Goal: Transaction & Acquisition: Purchase product/service

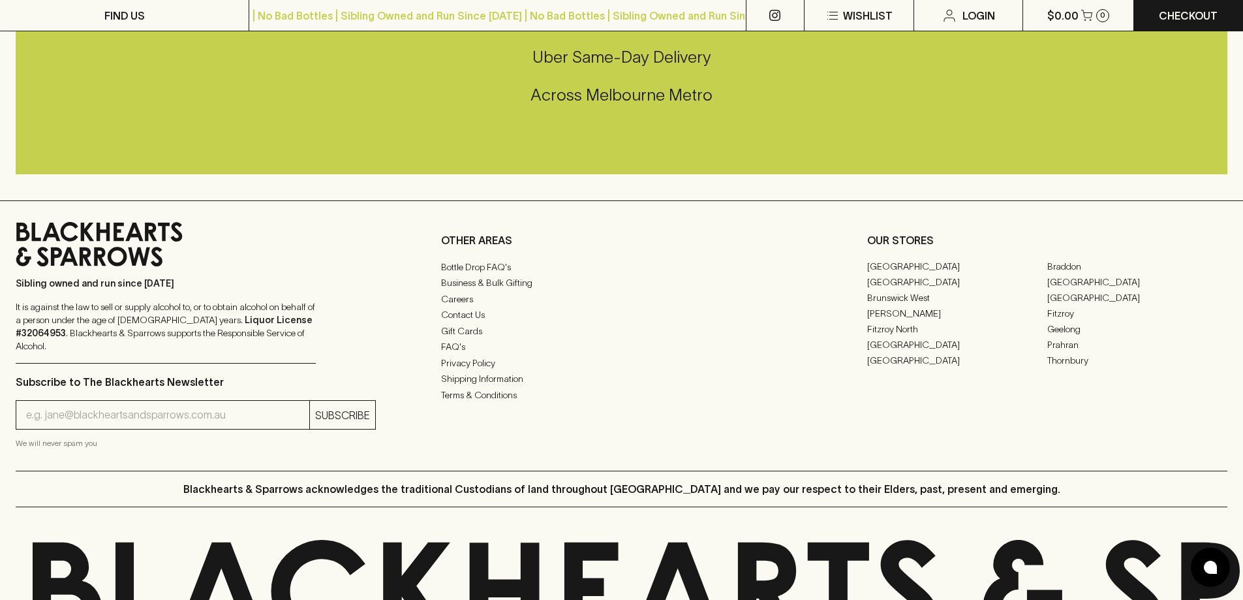
scroll to position [2816, 0]
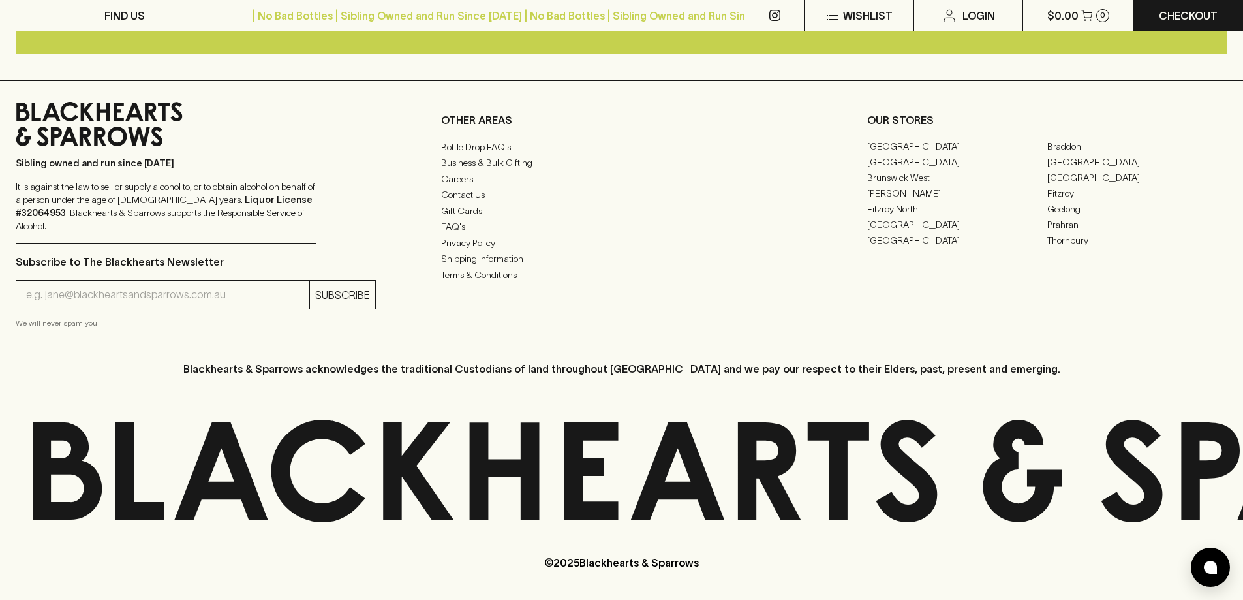
click at [893, 217] on link "Fitzroy North" at bounding box center [957, 209] width 180 height 16
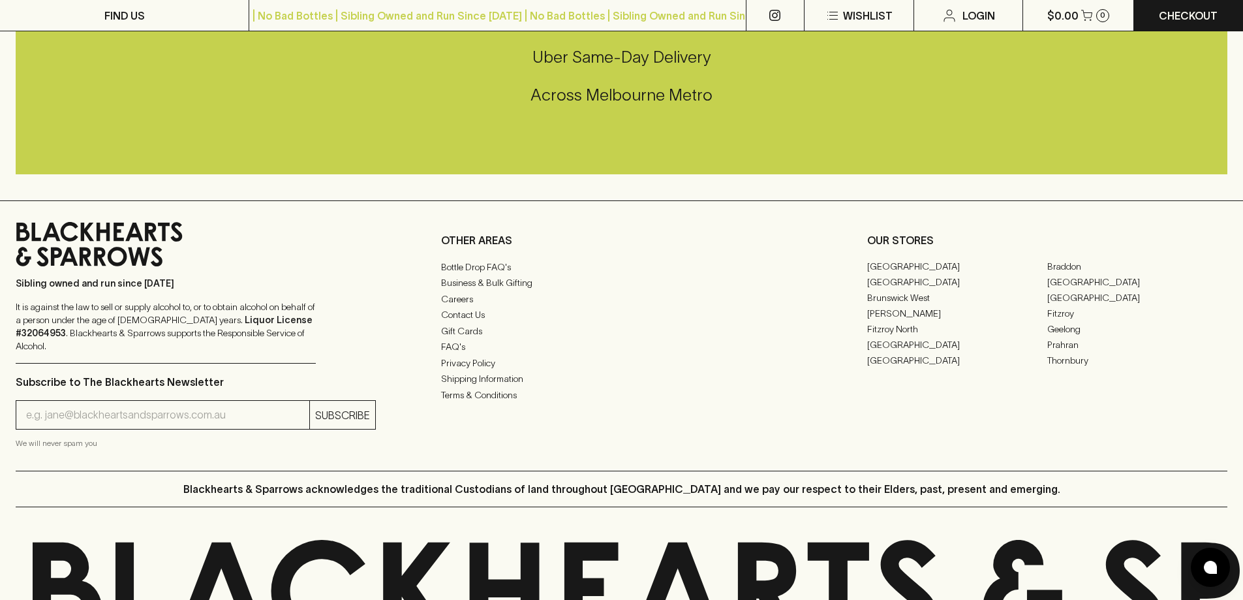
scroll to position [2704, 0]
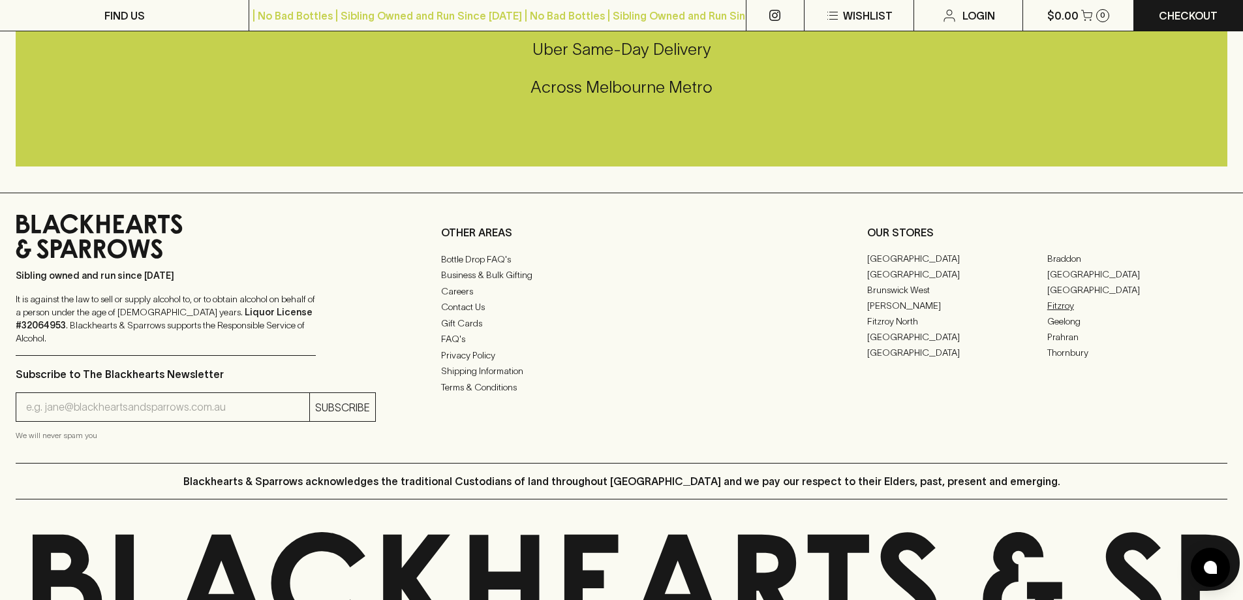
click at [1061, 313] on link "Fitzroy" at bounding box center [1138, 306] width 180 height 16
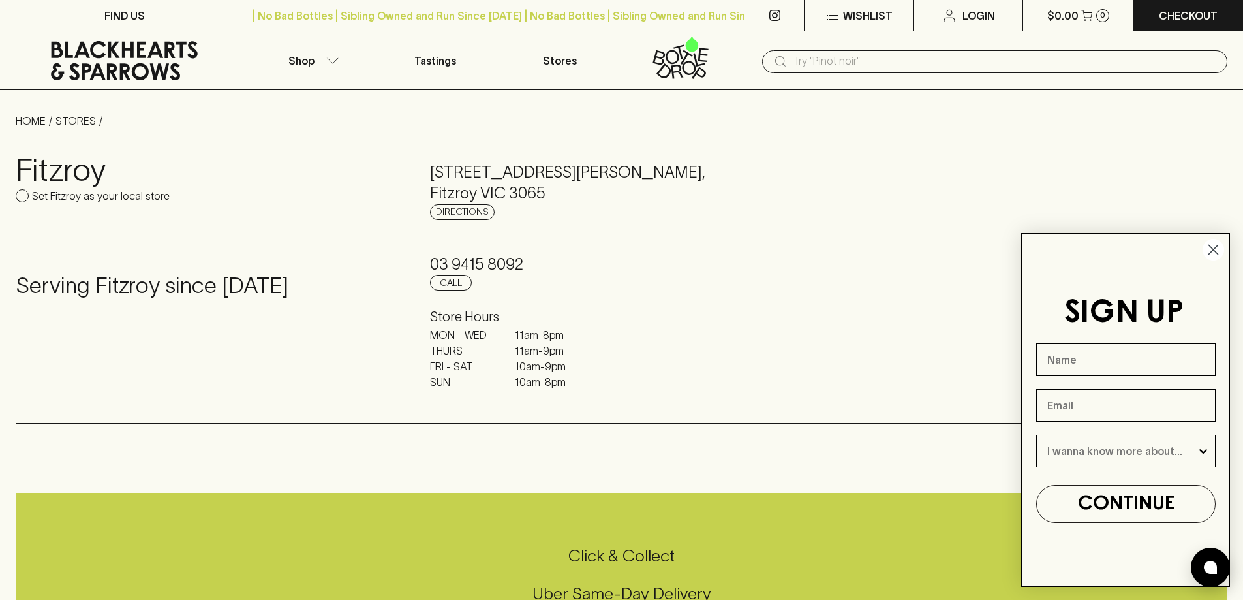
click at [1215, 252] on icon "Close dialog" at bounding box center [1214, 249] width 9 height 9
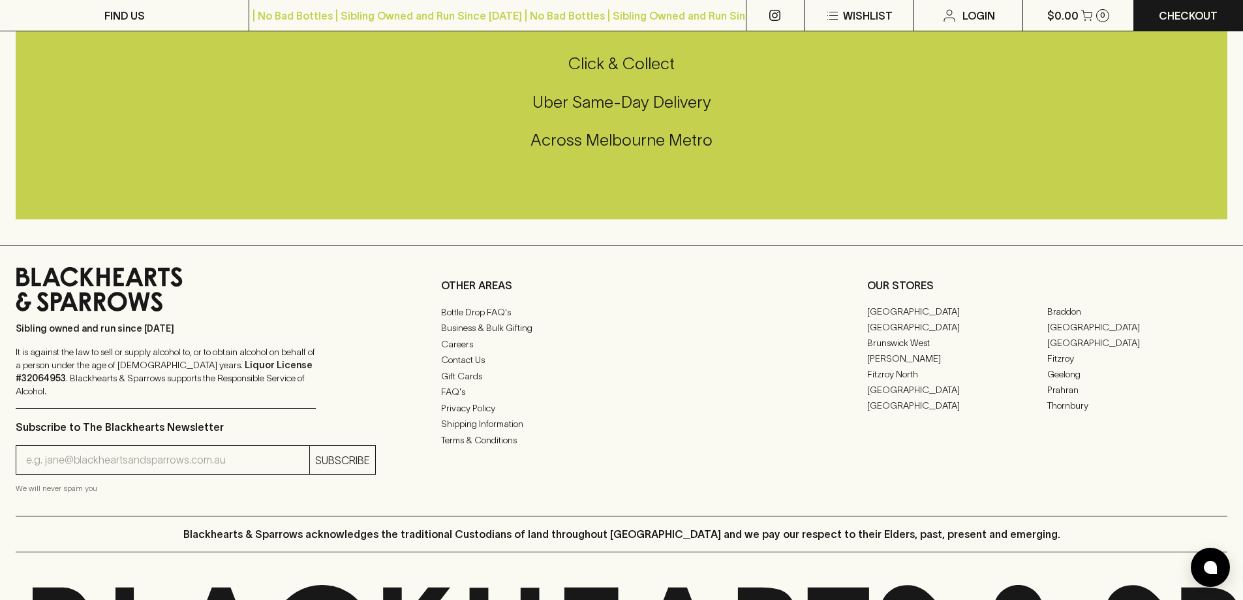
scroll to position [3094, 0]
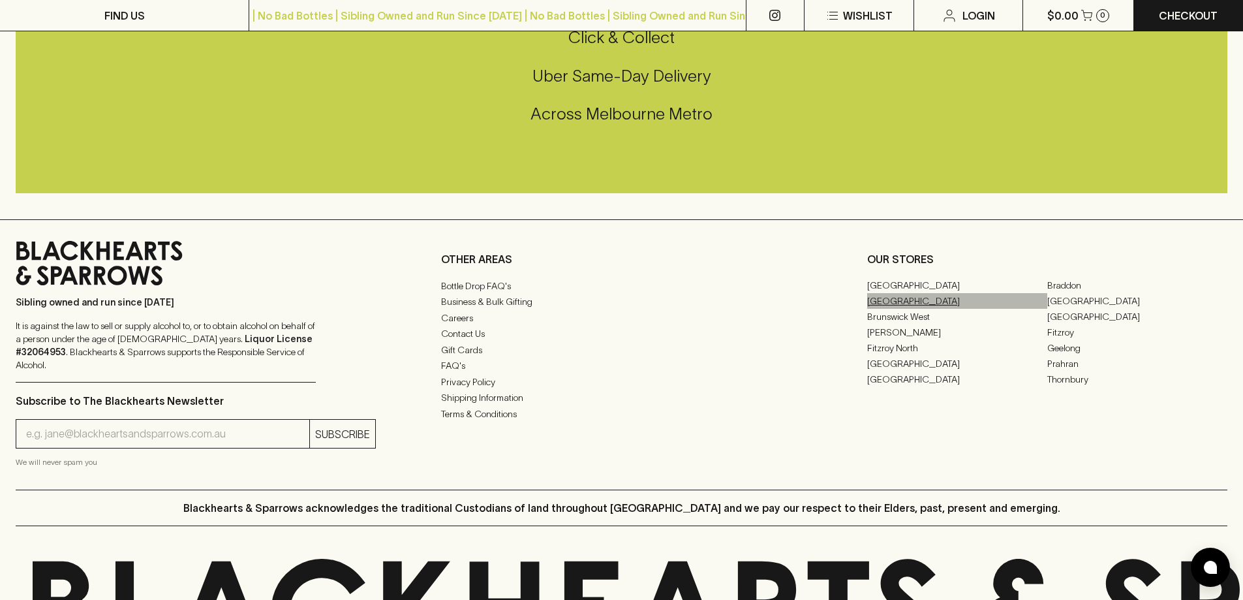
click at [896, 309] on link "[GEOGRAPHIC_DATA]" at bounding box center [957, 301] width 180 height 16
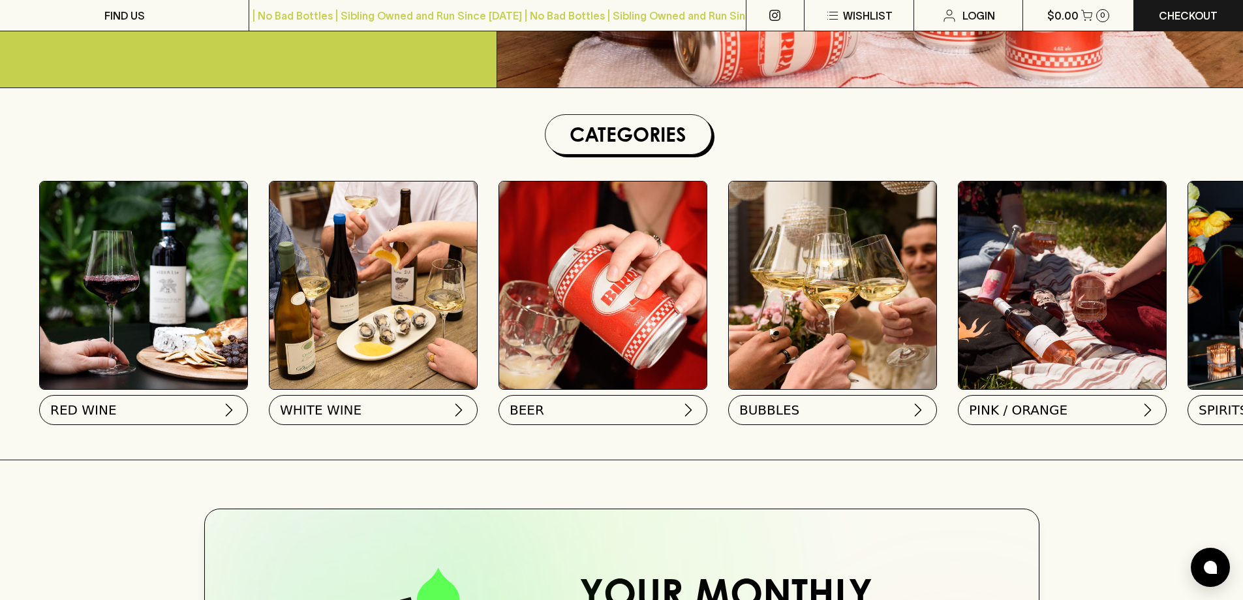
scroll to position [337, 0]
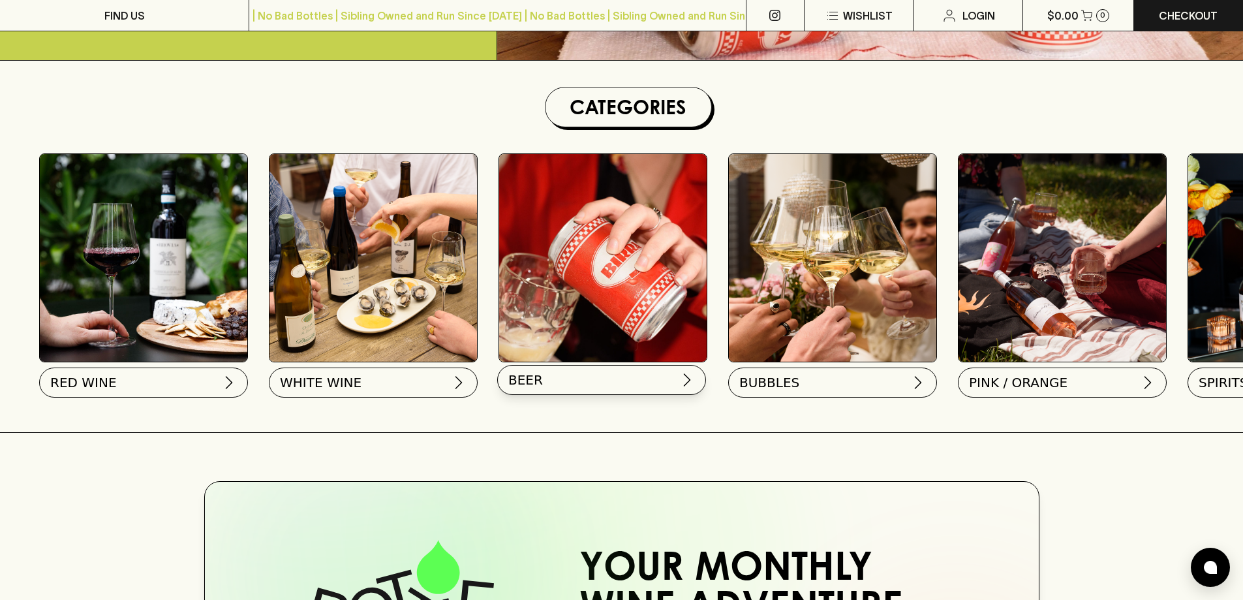
click at [627, 386] on button "BEER" at bounding box center [601, 380] width 209 height 30
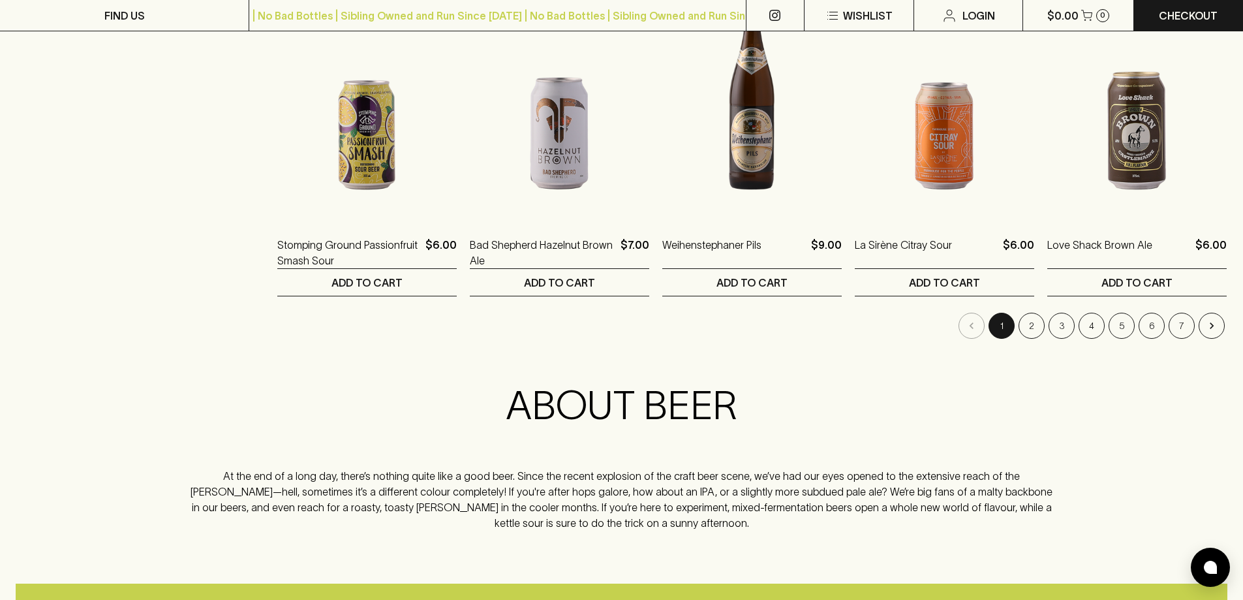
scroll to position [1338, 0]
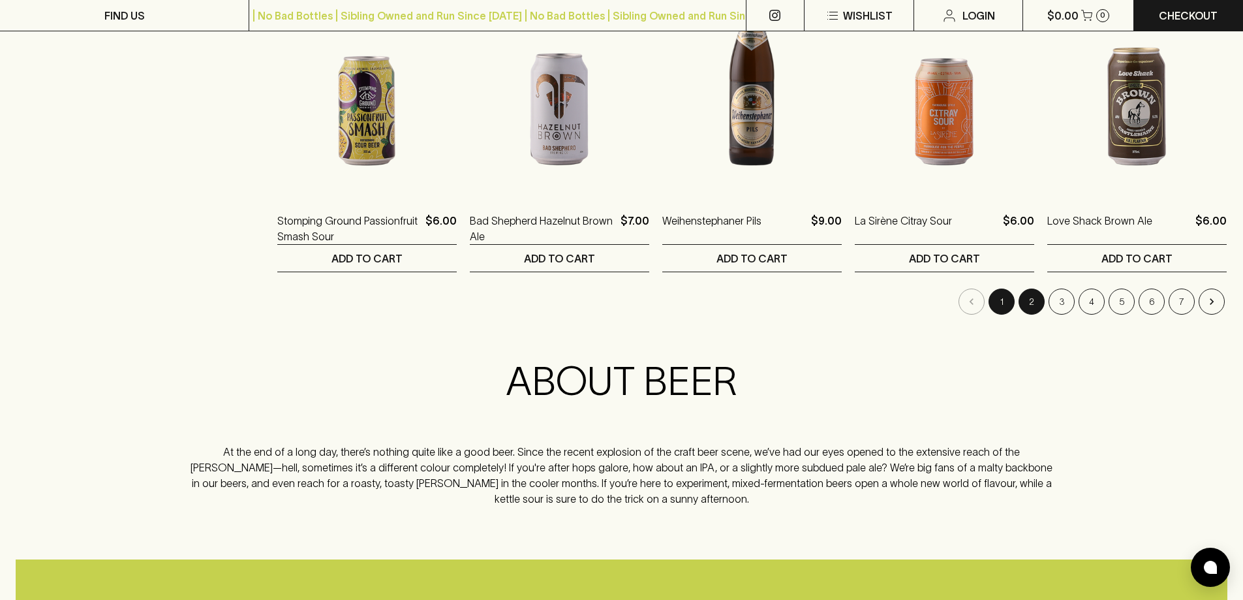
click at [1033, 298] on button "2" at bounding box center [1032, 302] width 26 height 26
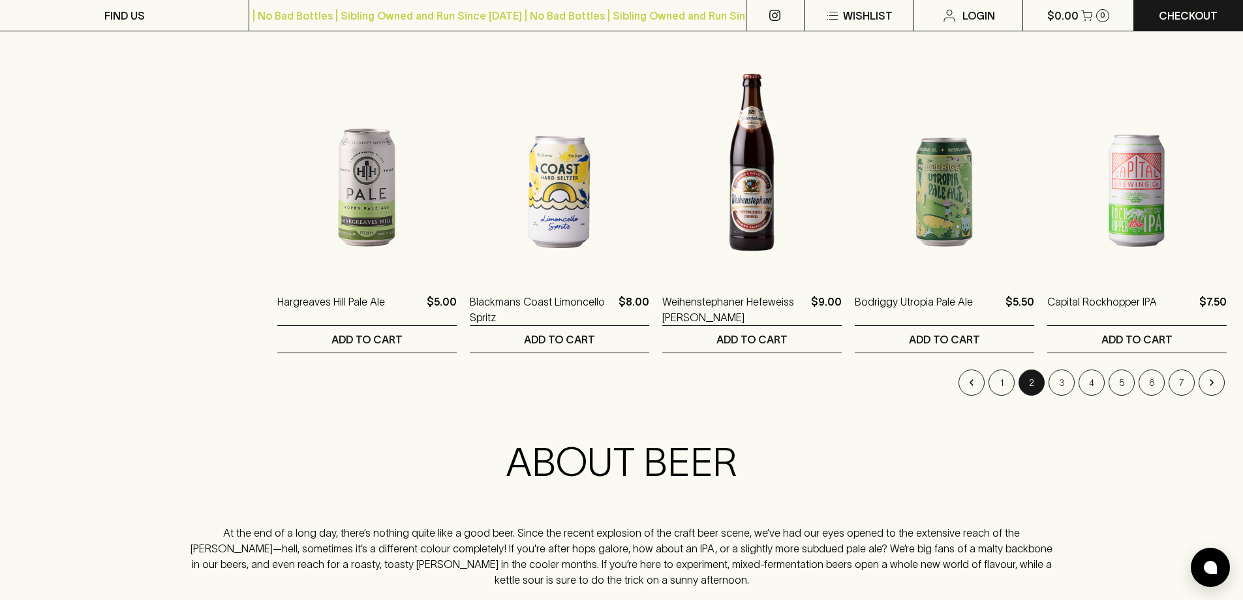
scroll to position [1290, 0]
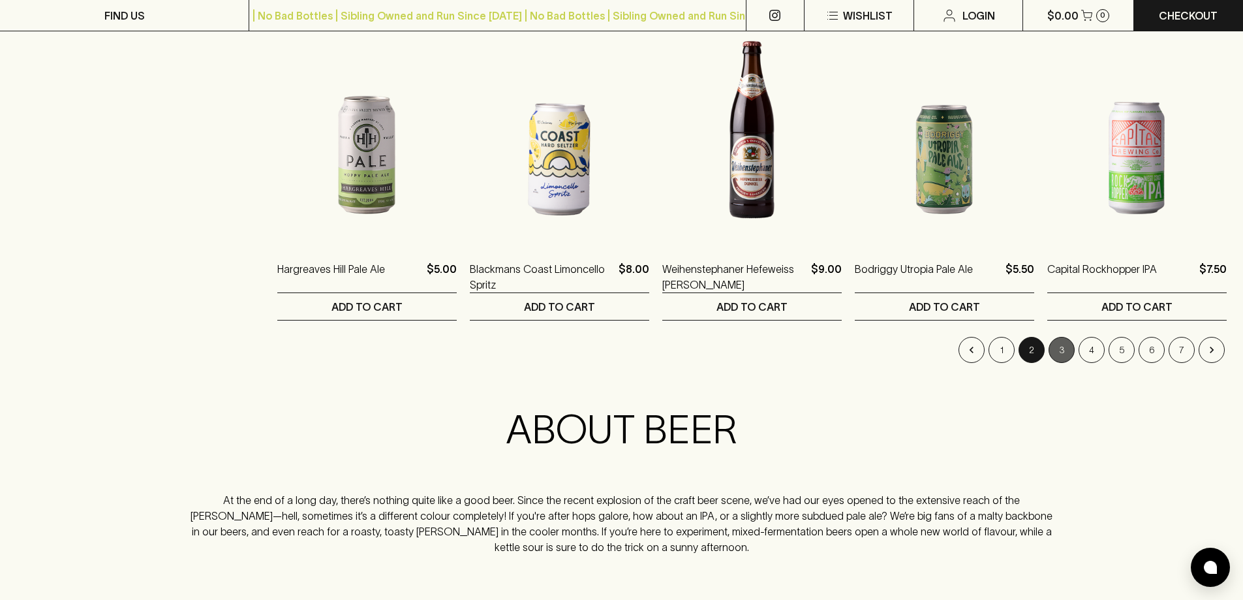
click at [1063, 354] on button "3" at bounding box center [1062, 350] width 26 height 26
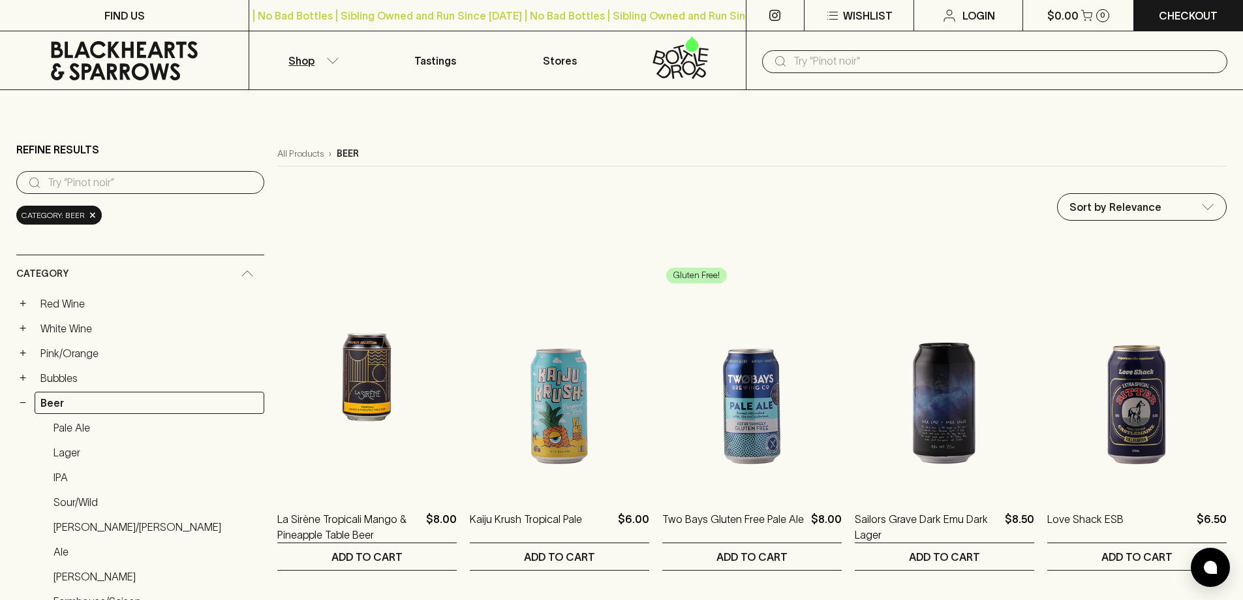
click at [809, 60] on input "text" at bounding box center [1006, 61] width 424 height 21
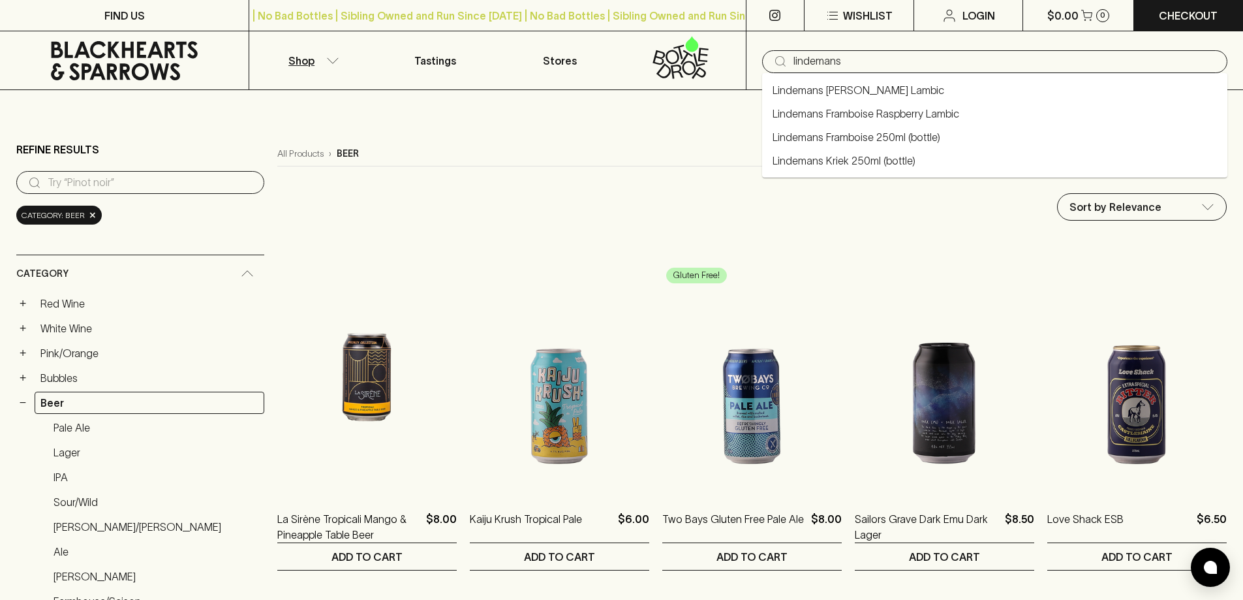
click at [834, 138] on link "Lindemans Framboise 250ml (bottle)" at bounding box center [857, 137] width 168 height 16
type input "Lindemans Framboise 250ml (bottle)"
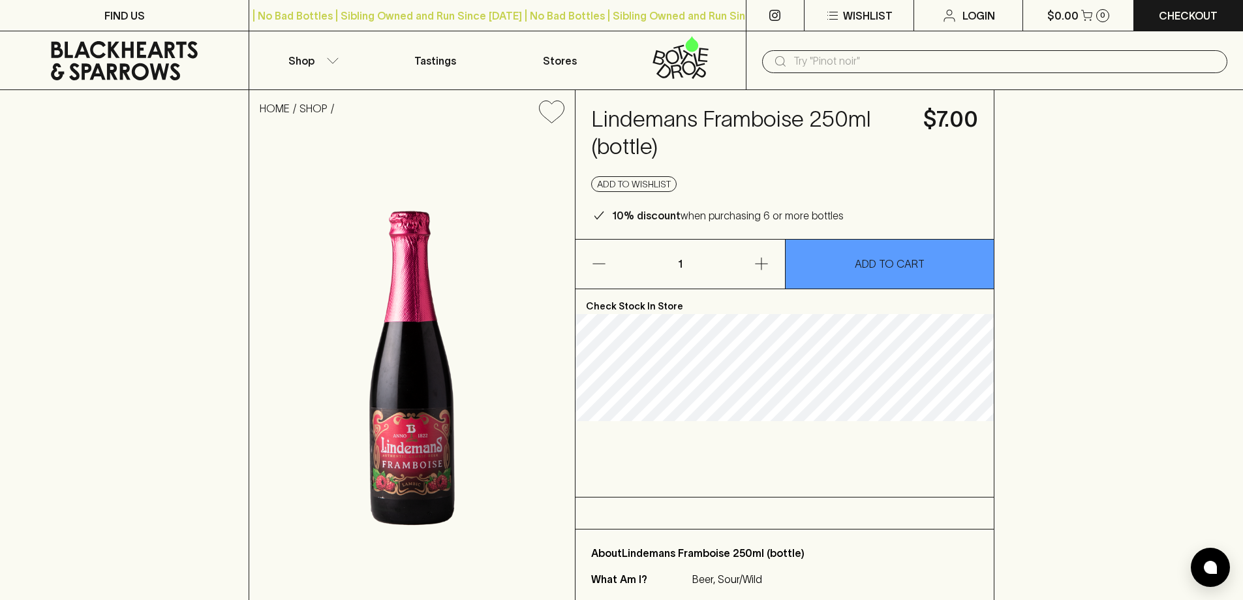
click at [858, 65] on input "text" at bounding box center [1006, 61] width 424 height 21
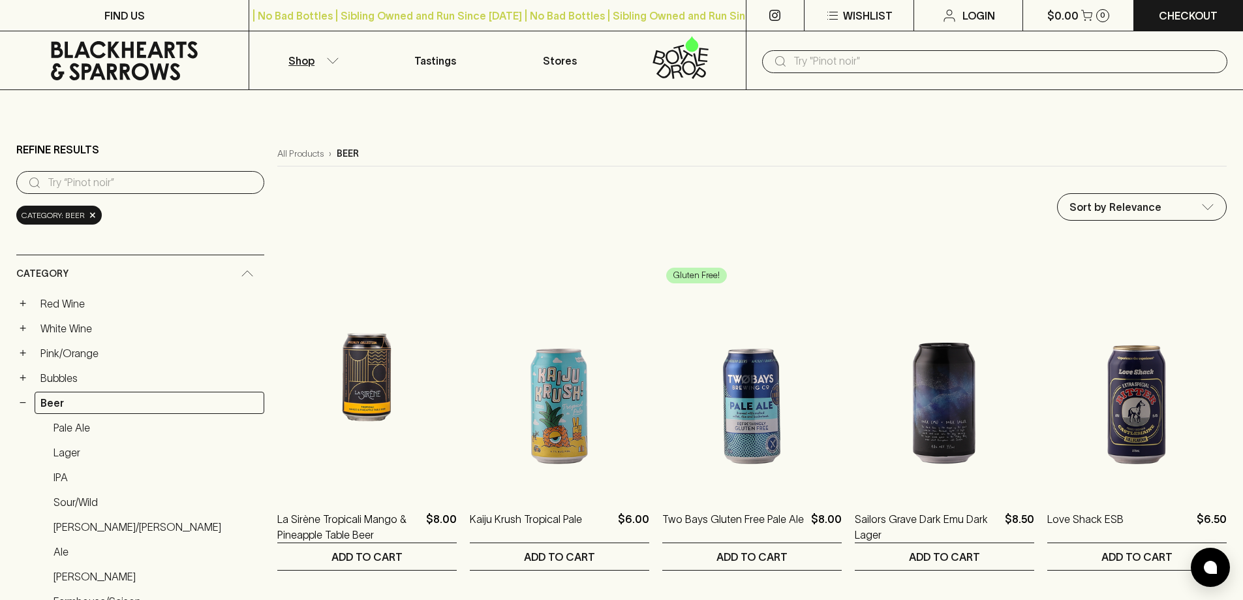
click at [791, 64] on div "​" at bounding box center [994, 61] width 465 height 23
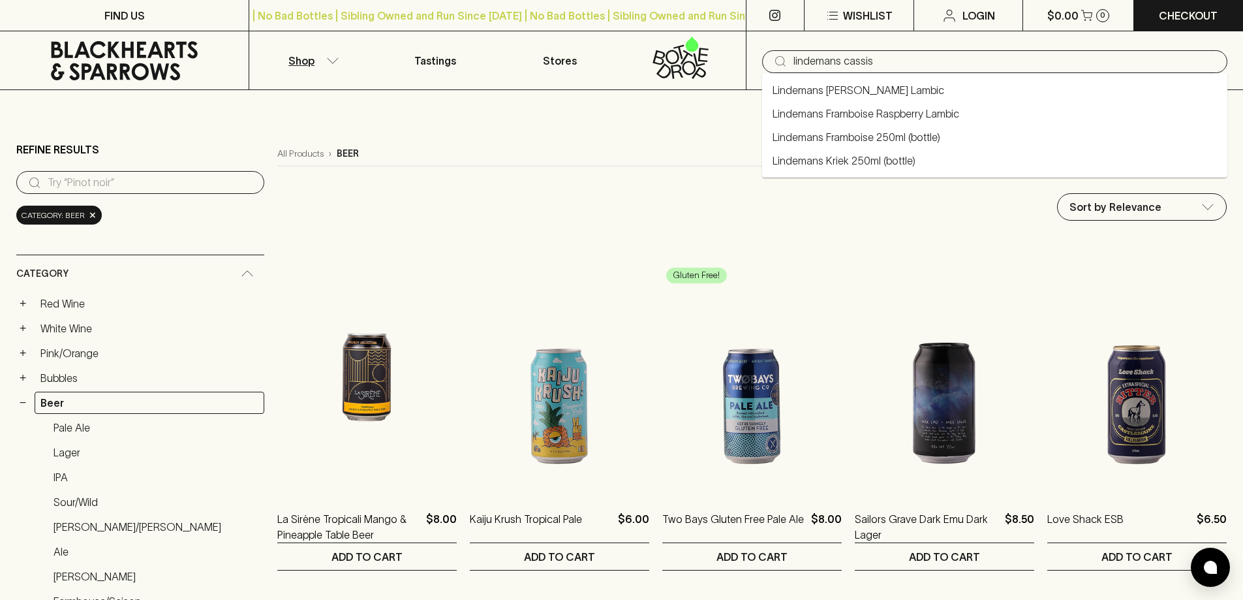
type input "lindemans cassis"
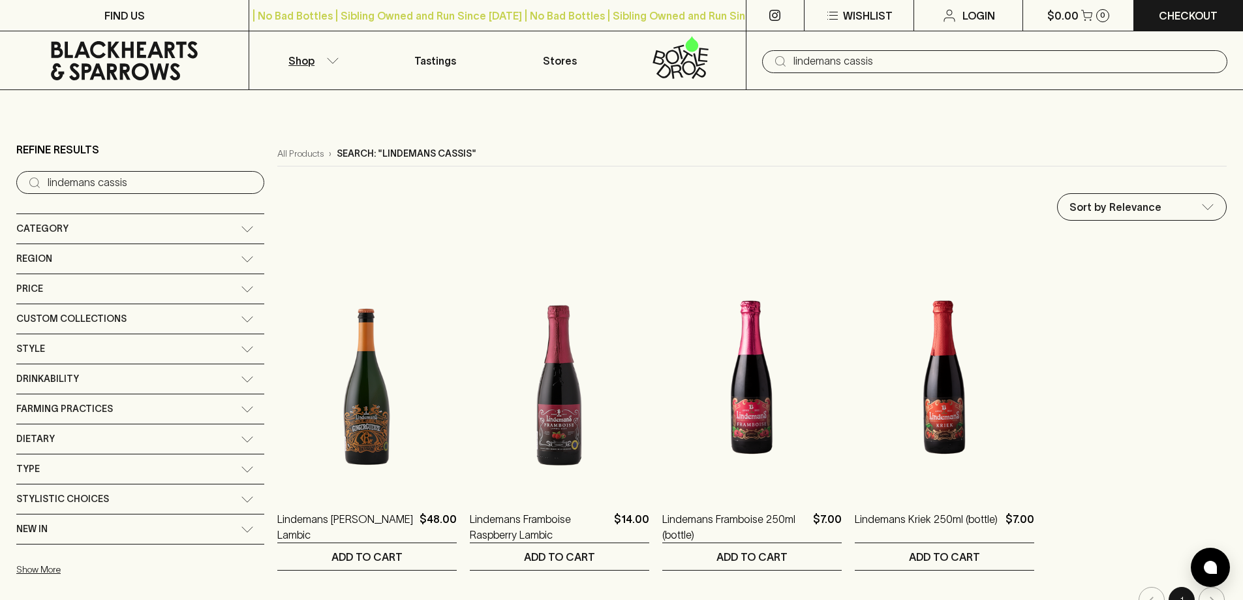
click at [841, 63] on input "lindemans cassis" at bounding box center [1006, 61] width 424 height 21
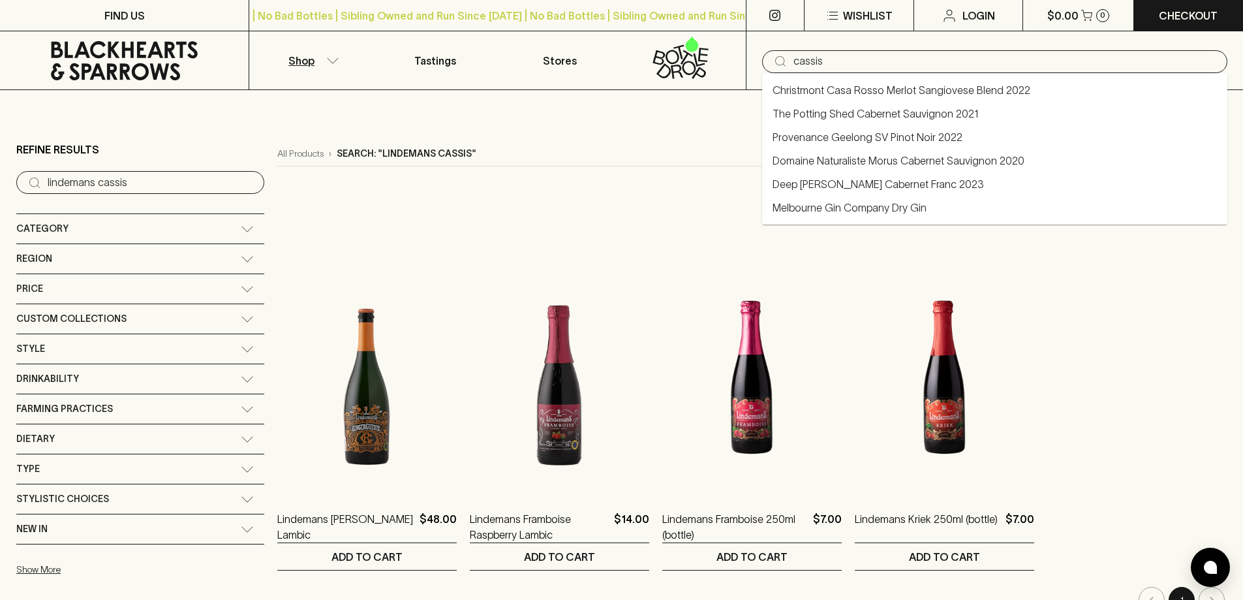
type input "cassis"
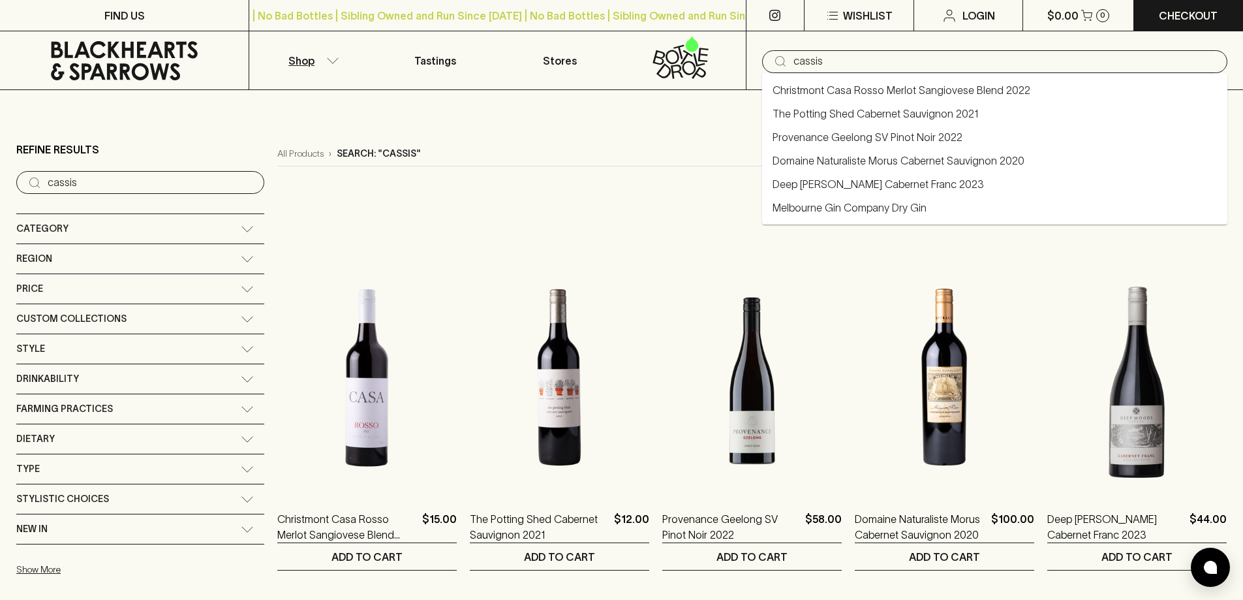
click at [874, 64] on input "cassis" at bounding box center [1006, 61] width 424 height 21
type input "cassis beer"
